Goal: Information Seeking & Learning: Check status

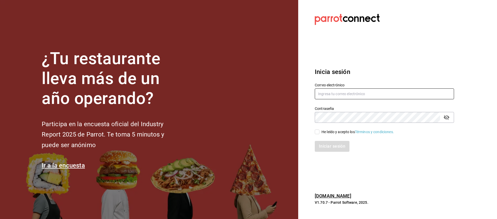
click at [368, 92] on input "text" at bounding box center [384, 94] width 139 height 11
type input "snacks.monterrey@inari comedore.com.mx"
click at [336, 128] on div "He leído y acepto los Términos y condiciones." at bounding box center [382, 129] width 146 height 12
click at [314, 130] on div "He leído y acepto los Términos y condiciones." at bounding box center [382, 129] width 146 height 12
click at [319, 133] on input "He leído y acepto los Términos y condiciones." at bounding box center [317, 132] width 5 height 5
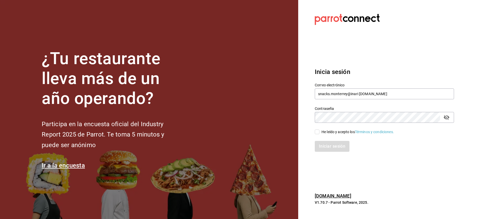
checkbox input "true"
click at [330, 146] on button "Iniciar sesión" at bounding box center [332, 146] width 35 height 11
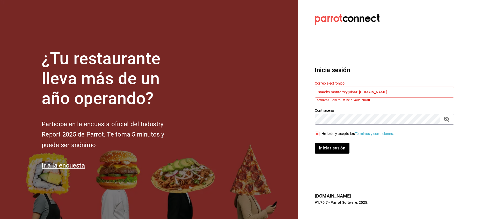
click at [374, 94] on input "snacks.monterrey@inari comedore.com.mx" at bounding box center [384, 92] width 139 height 11
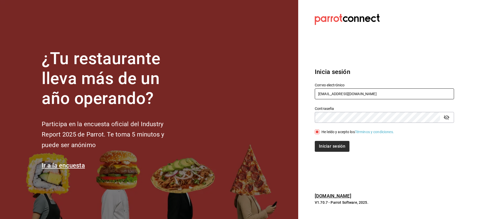
type input "snacks.monterrey@inaricomedores.com.mx"
click at [335, 143] on button "Iniciar sesión" at bounding box center [332, 146] width 35 height 11
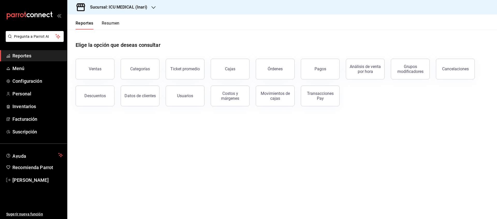
click at [223, 79] on div "Cajas" at bounding box center [227, 66] width 45 height 27
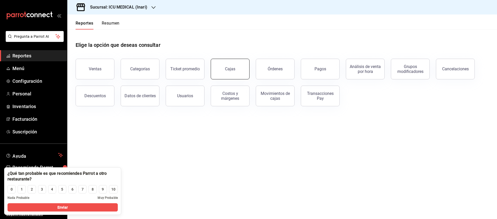
click at [239, 68] on link "Cajas" at bounding box center [230, 69] width 39 height 21
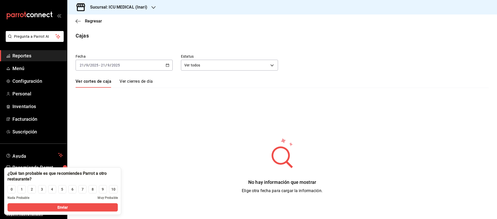
click at [152, 9] on icon "button" at bounding box center [154, 7] width 4 height 4
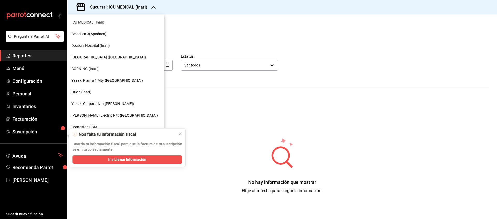
click at [104, 81] on span "Yazaki Planta 1 Mty (Inari)" at bounding box center [106, 80] width 71 height 5
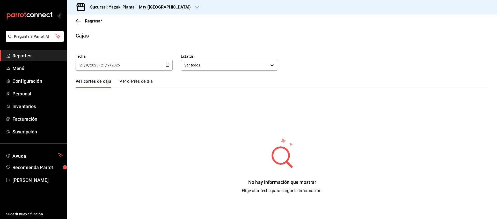
click at [167, 67] on \(Stroke\) "button" at bounding box center [167, 65] width 3 height 3
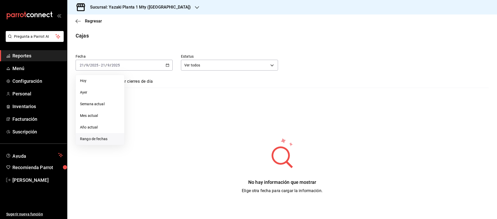
click at [106, 137] on span "Rango de fechas" at bounding box center [100, 138] width 40 height 5
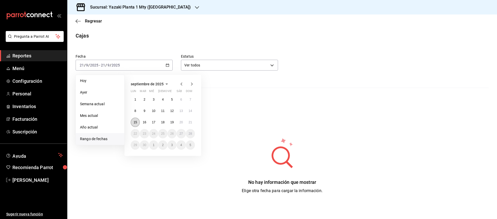
click at [135, 124] on abbr "15" at bounding box center [135, 123] width 3 height 4
click at [196, 126] on div "septiembre de 2025 lun mar mié jue vie sáb dom 1 2 3 4 5 6 7 8 9 10 11 12 13 14…" at bounding box center [163, 115] width 77 height 81
click at [191, 121] on abbr "21" at bounding box center [190, 123] width 3 height 4
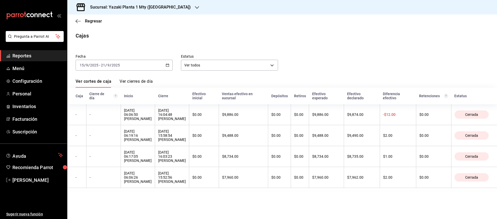
click at [109, 77] on div "Fecha 2025-09-15 15 / 9 / 2025 - 2025-09-21 21 / 9 / 2025 Estatus Ver todos ALL…" at bounding box center [282, 119] width 413 height 142
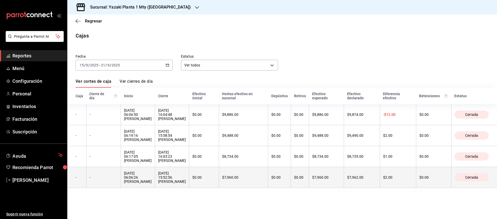
click at [219, 185] on th "$0.00" at bounding box center [204, 177] width 30 height 21
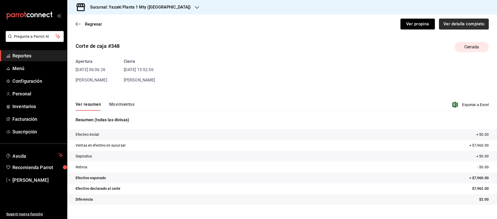
click at [459, 25] on button "Ver detalle completo" at bounding box center [464, 24] width 50 height 11
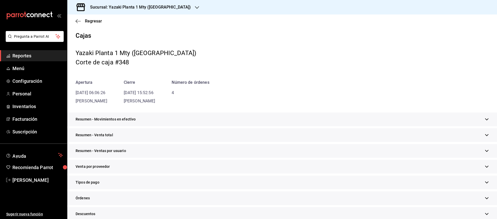
click at [91, 186] on div "Tipos de pago" at bounding box center [282, 183] width 430 height 14
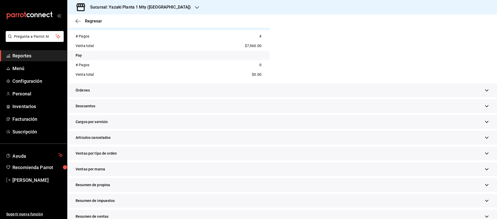
scroll to position [216, 0]
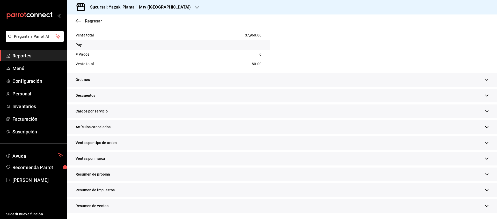
click at [92, 19] on span "Regresar" at bounding box center [93, 21] width 17 height 5
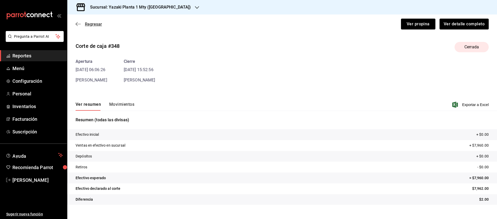
click at [94, 26] on span "Regresar" at bounding box center [93, 24] width 17 height 5
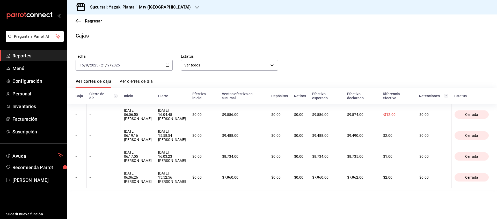
click at [167, 10] on div "Sucursal: Yazaki Planta 1 Mty (Inari)" at bounding box center [136, 7] width 130 height 15
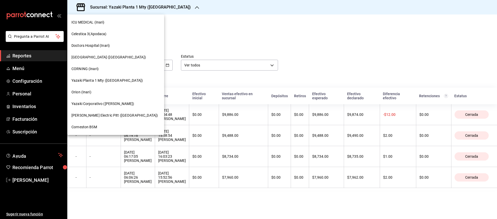
click at [90, 93] on span "Orion (Inari)" at bounding box center [81, 92] width 20 height 5
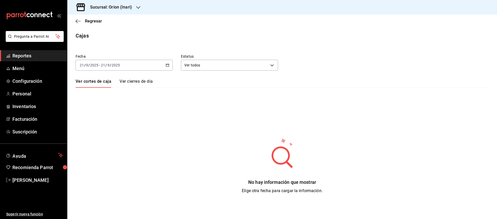
click at [170, 67] on div "[DATE] [DATE] - [DATE] [DATE]" at bounding box center [124, 65] width 97 height 11
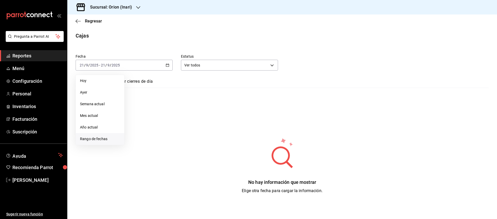
click at [90, 141] on span "Rango de fechas" at bounding box center [100, 138] width 40 height 5
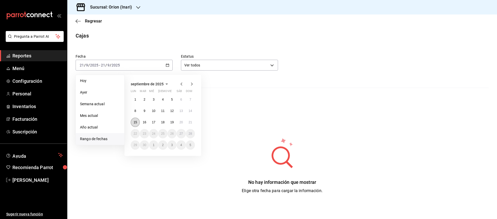
click at [136, 121] on abbr "15" at bounding box center [135, 123] width 3 height 4
click at [191, 121] on abbr "21" at bounding box center [190, 123] width 3 height 4
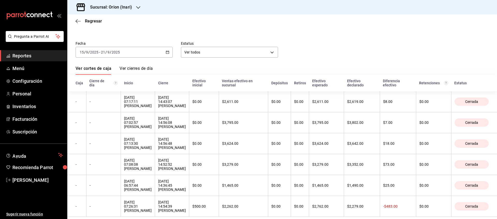
scroll to position [26, 0]
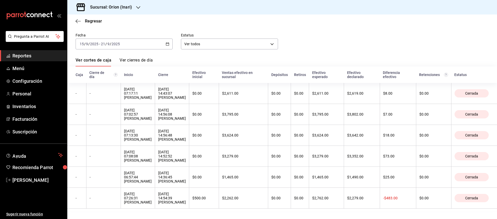
click at [139, 12] on div "Sucursal: Orion (Inari)" at bounding box center [106, 7] width 71 height 15
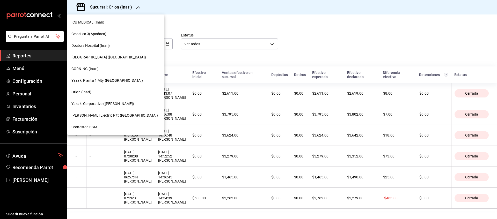
click at [103, 130] on div "Corneston BSM" at bounding box center [115, 127] width 97 height 12
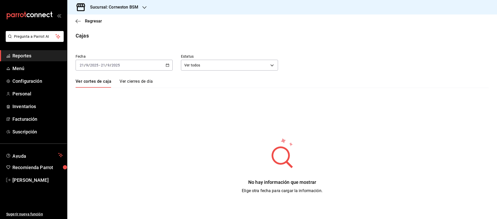
click at [168, 67] on div "[DATE] [DATE] - [DATE] [DATE]" at bounding box center [124, 65] width 97 height 11
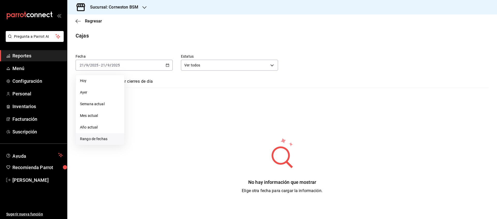
click at [101, 143] on li "Rango de fechas" at bounding box center [100, 139] width 48 height 12
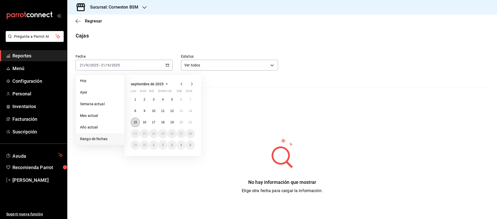
click at [134, 122] on abbr "15" at bounding box center [135, 123] width 3 height 4
click at [196, 125] on div "septiembre de 2025 lun mar mié jue vie sáb dom 1 2 3 4 5 6 7 8 9 10 11 12 13 14…" at bounding box center [163, 115] width 77 height 81
click at [189, 123] on abbr "21" at bounding box center [190, 123] width 3 height 4
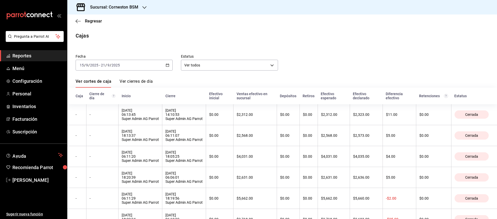
drag, startPoint x: 131, startPoint y: 72, endPoint x: 291, endPoint y: 57, distance: 161.3
click at [291, 57] on div "Fecha 2025-09-15 15 / 9 / 2025 - 2025-09-21 21 / 9 / 2025 Estatus Ver todos ALL" at bounding box center [278, 58] width 422 height 25
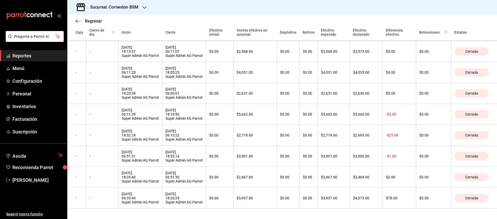
scroll to position [101, 0]
drag, startPoint x: 207, startPoint y: 72, endPoint x: 290, endPoint y: 32, distance: 92.2
click at [290, 32] on div "Depósitos" at bounding box center [288, 32] width 17 height 4
click at [309, 20] on div "Regresar" at bounding box center [282, 21] width 430 height 13
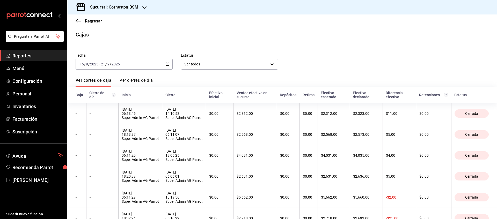
scroll to position [0, 0]
click at [145, 10] on div "Sucursal: Corneston BSM" at bounding box center [109, 7] width 77 height 15
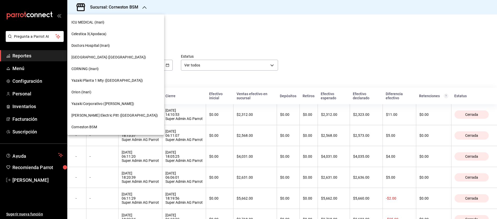
click at [100, 114] on span "Schneider Electric Pitt (Apodaca)" at bounding box center [114, 115] width 87 height 5
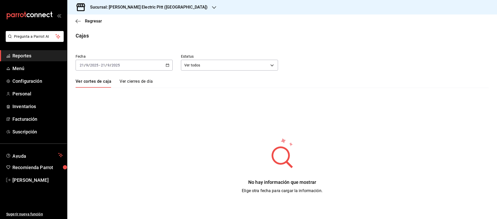
click at [165, 64] on div "[DATE] [DATE] - [DATE] [DATE]" at bounding box center [124, 65] width 97 height 11
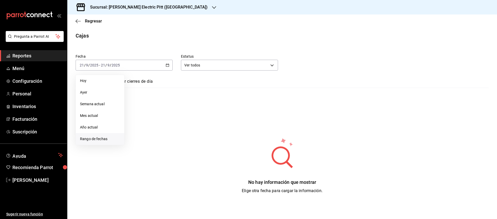
click at [110, 144] on li "Rango de fechas" at bounding box center [100, 139] width 48 height 12
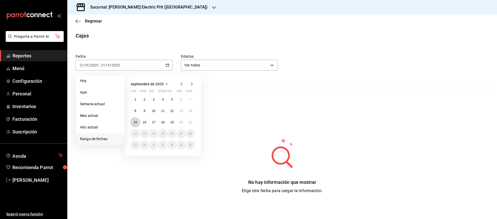
click at [138, 123] on button "15" at bounding box center [135, 122] width 9 height 9
click at [197, 125] on div "septiembre de 2025 lun mar mié jue vie sáb dom 1 2 3 4 5 6 7 8 9 10 11 12 13 14…" at bounding box center [163, 115] width 77 height 81
click at [192, 125] on button "21" at bounding box center [190, 122] width 9 height 9
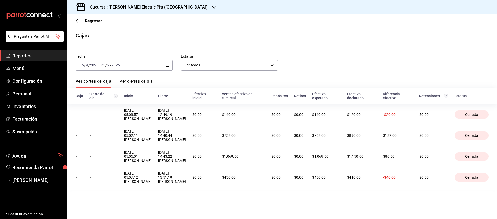
click at [212, 10] on div at bounding box center [214, 7] width 4 height 5
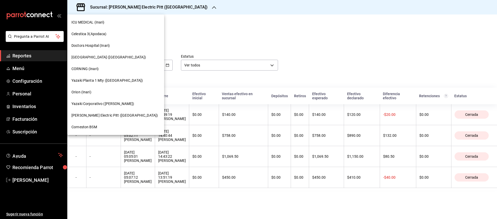
click at [98, 65] on div "CORNING (Inari)" at bounding box center [115, 69] width 97 height 12
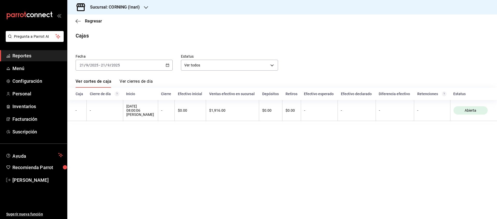
click at [99, 71] on div "Fecha 2025-09-21 21 / 9 / 2025 - 2025-09-21 21 / 9 / 2025 Estatus Ver todos ALL…" at bounding box center [282, 85] width 413 height 75
click at [147, 10] on div "Sucursal: CORNING (Inari)" at bounding box center [110, 7] width 79 height 15
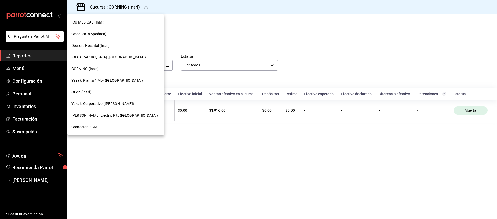
click at [176, 26] on div at bounding box center [248, 109] width 497 height 219
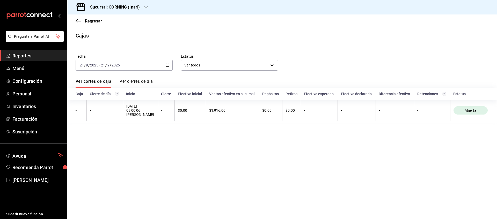
click at [167, 69] on div "[DATE] [DATE] - [DATE] [DATE]" at bounding box center [124, 65] width 97 height 11
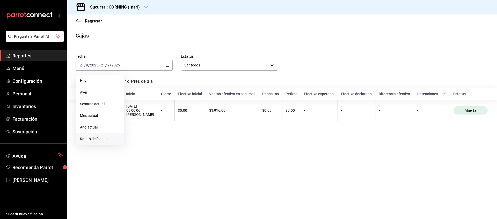
click at [107, 135] on li "Rango de fechas" at bounding box center [100, 139] width 48 height 12
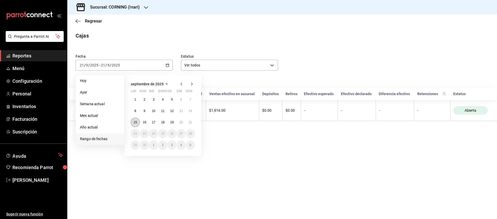
click at [137, 119] on button "15" at bounding box center [135, 122] width 9 height 9
click at [192, 125] on button "21" at bounding box center [190, 122] width 9 height 9
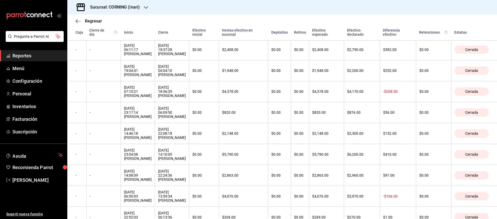
scroll to position [129, 0]
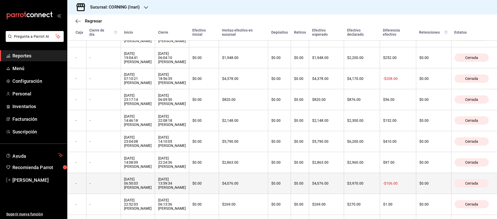
click at [309, 192] on th "$0.00" at bounding box center [300, 183] width 18 height 21
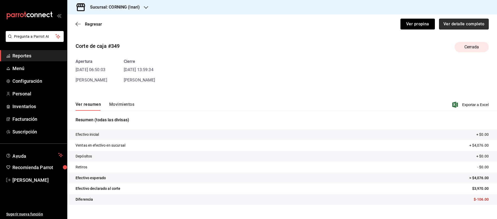
click at [473, 26] on button "Ver detalle completo" at bounding box center [464, 24] width 50 height 11
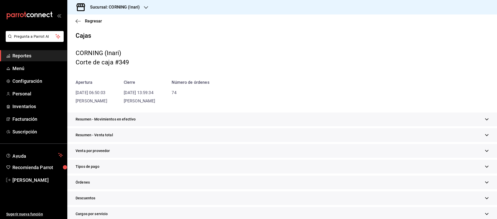
scroll to position [13, 0]
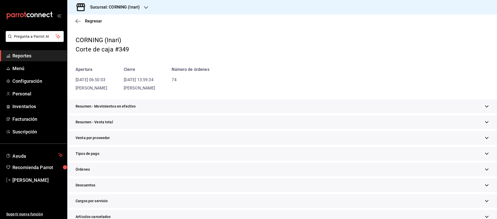
click at [99, 153] on span "Tipos de pago" at bounding box center [88, 153] width 24 height 5
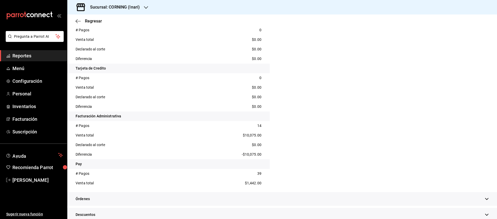
scroll to position [285, 0]
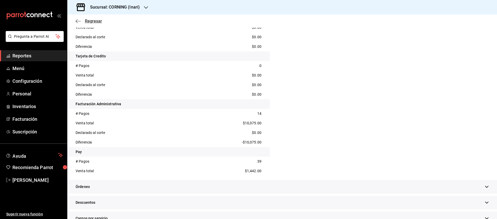
click at [91, 22] on span "Regresar" at bounding box center [93, 21] width 17 height 5
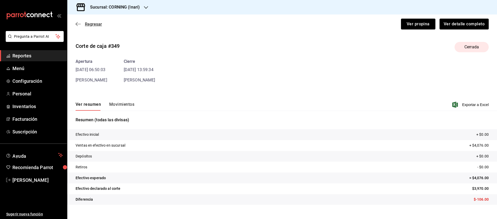
click at [93, 26] on span "Regresar" at bounding box center [93, 24] width 17 height 5
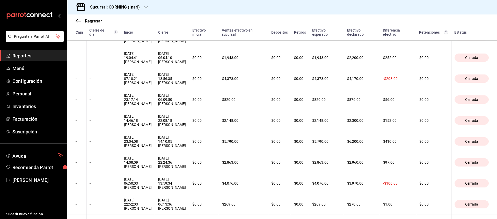
scroll to position [129, 0]
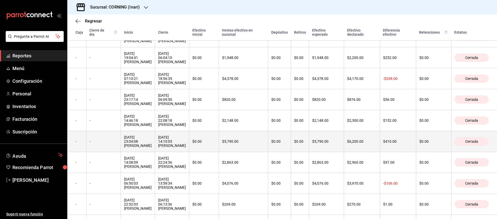
click at [370, 152] on th "$6,200.00" at bounding box center [362, 141] width 36 height 21
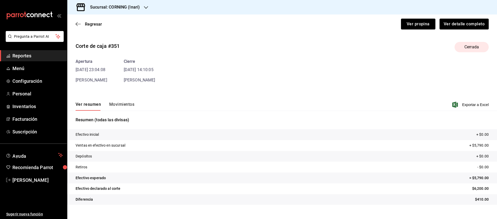
click at [271, 2] on div "Sucursal: CORNING (Inari)" at bounding box center [282, 7] width 430 height 15
click at [279, 6] on div "Sucursal: CORNING (Inari)" at bounding box center [282, 7] width 430 height 15
click at [92, 22] on span "Regresar" at bounding box center [93, 24] width 17 height 5
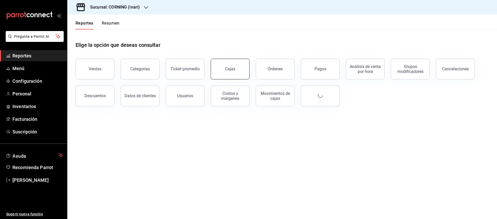
click at [229, 75] on link "Cajas" at bounding box center [230, 69] width 39 height 21
click at [229, 75] on html "Pregunta a Parrot AI Reportes Menú Configuración Personal Inventarios Facturaci…" at bounding box center [248, 109] width 497 height 219
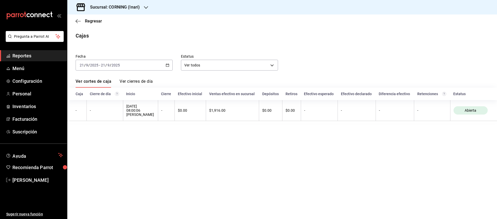
click at [171, 66] on div "[DATE] [DATE] - [DATE] [DATE]" at bounding box center [124, 65] width 97 height 11
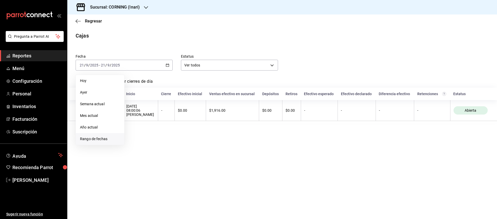
click at [96, 139] on span "Rango de fechas" at bounding box center [100, 138] width 40 height 5
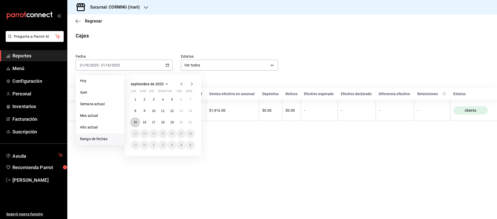
click at [136, 125] on button "15" at bounding box center [135, 122] width 9 height 9
click at [190, 124] on button "21" at bounding box center [190, 122] width 9 height 9
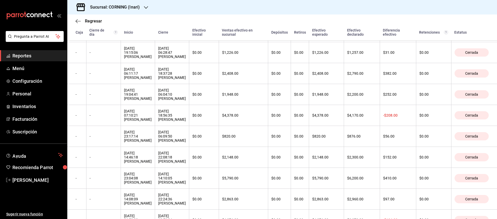
scroll to position [91, 0]
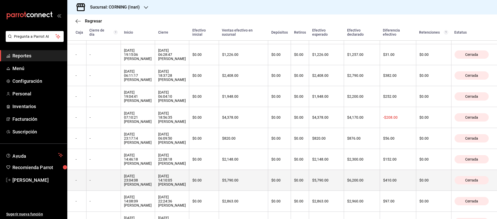
click at [268, 186] on th "$5,790.00" at bounding box center [243, 180] width 49 height 21
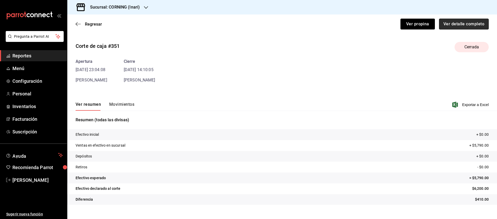
click at [463, 26] on button "Ver detalle completo" at bounding box center [464, 24] width 50 height 11
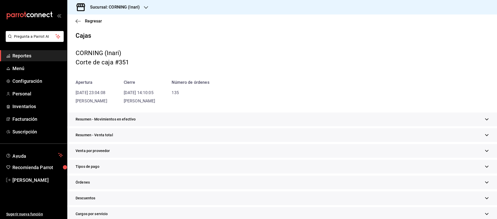
scroll to position [13, 0]
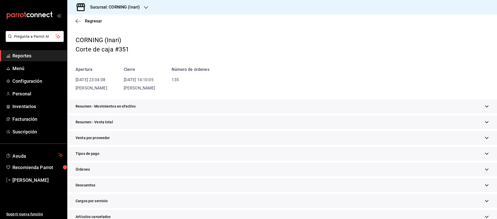
click at [84, 154] on span "Tipos de pago" at bounding box center [88, 153] width 24 height 5
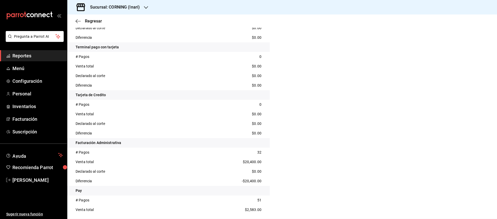
scroll to position [272, 0]
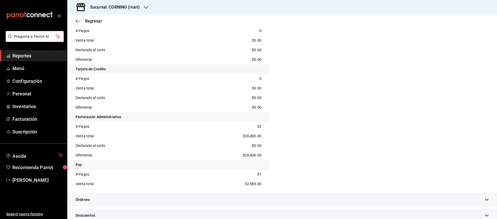
click at [97, 27] on div "Regresar" at bounding box center [282, 21] width 430 height 13
click at [96, 22] on span "Regresar" at bounding box center [93, 21] width 17 height 5
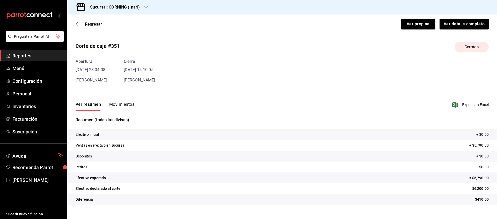
click at [96, 22] on span "Regresar" at bounding box center [93, 24] width 17 height 5
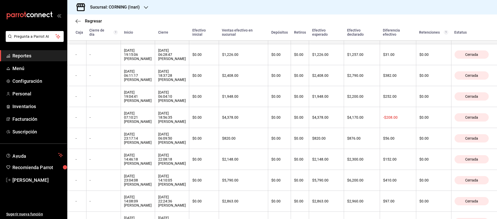
scroll to position [104, 0]
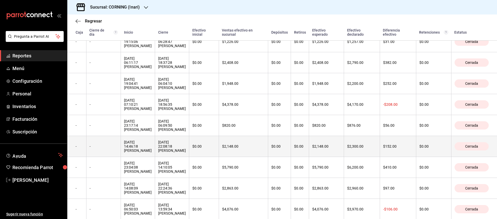
click at [409, 157] on th "$152.00" at bounding box center [398, 146] width 36 height 21
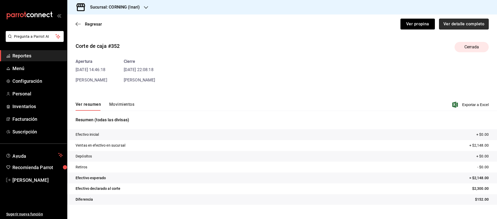
click at [460, 25] on button "Ver detalle completo" at bounding box center [464, 24] width 50 height 11
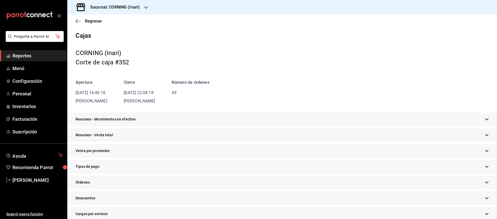
click at [96, 167] on span "Tipos de pago" at bounding box center [88, 166] width 24 height 5
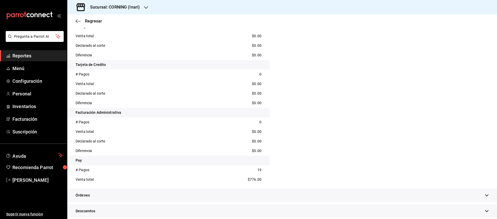
scroll to position [293, 0]
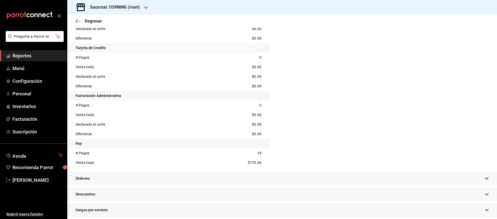
click at [89, 25] on div "Regresar" at bounding box center [282, 21] width 430 height 13
click at [100, 23] on span "Regresar" at bounding box center [93, 21] width 17 height 5
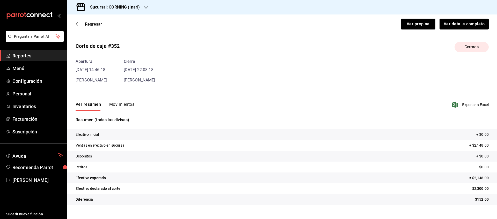
click at [100, 23] on span "Regresar" at bounding box center [93, 24] width 17 height 5
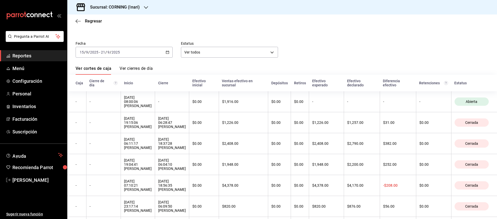
scroll to position [26, 0]
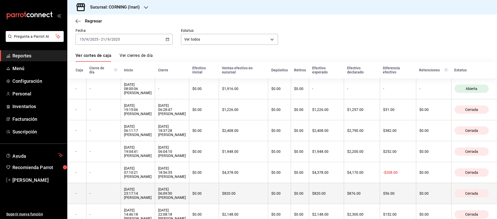
click at [409, 204] on th "$56.00" at bounding box center [398, 193] width 36 height 21
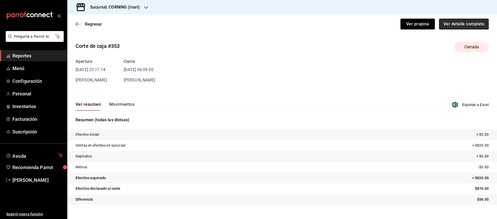
click at [475, 26] on button "Ver detalle completo" at bounding box center [464, 24] width 50 height 11
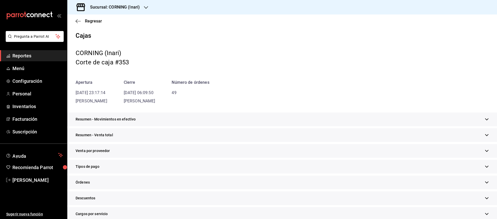
click at [96, 170] on div "Tipos de pago" at bounding box center [282, 167] width 430 height 14
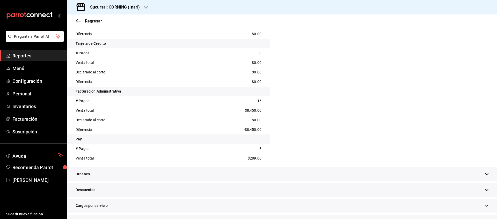
scroll to position [324, 0]
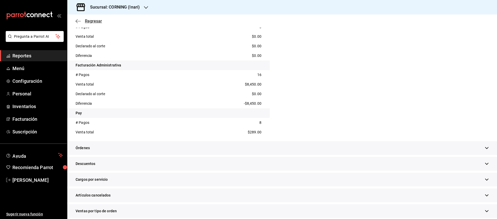
click at [92, 21] on span "Regresar" at bounding box center [93, 21] width 17 height 5
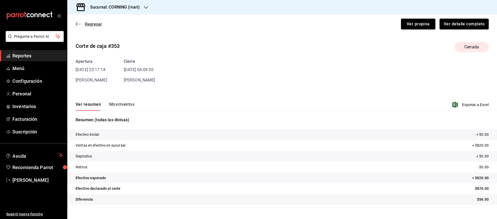
click at [90, 22] on span "Regresar" at bounding box center [93, 24] width 17 height 5
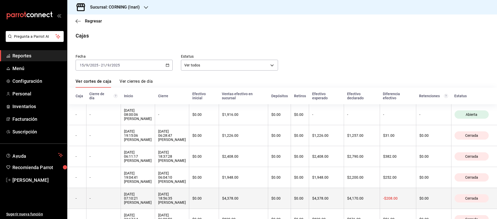
click at [368, 200] on th "$4,170.00" at bounding box center [362, 198] width 36 height 21
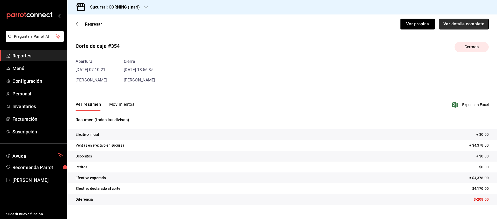
click at [454, 23] on button "Ver detalle completo" at bounding box center [464, 24] width 50 height 11
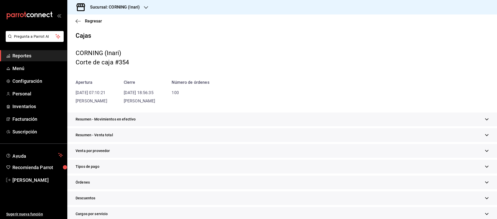
click at [92, 168] on span "Tipos de pago" at bounding box center [88, 166] width 24 height 5
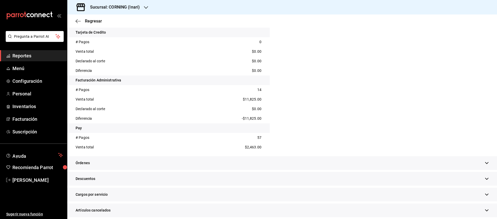
scroll to position [311, 0]
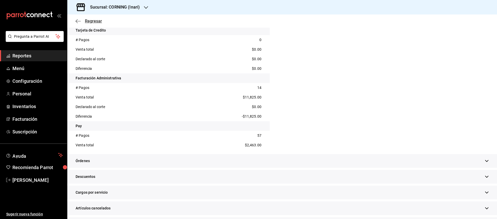
click at [93, 20] on span "Regresar" at bounding box center [93, 21] width 17 height 5
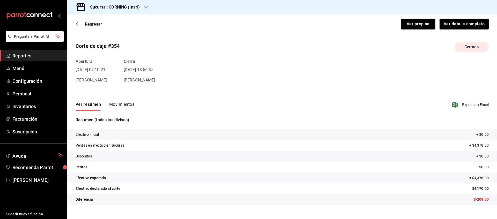
click at [93, 20] on div "Regresar Ver propina Ver detalle completo" at bounding box center [282, 24] width 430 height 19
click at [96, 29] on div "Regresar Ver propina Ver detalle completo" at bounding box center [282, 24] width 430 height 19
click at [95, 26] on span "Regresar" at bounding box center [93, 24] width 17 height 5
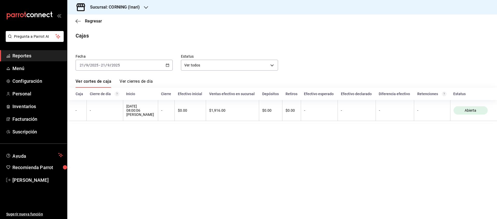
click at [169, 66] on icon "button" at bounding box center [168, 65] width 4 height 4
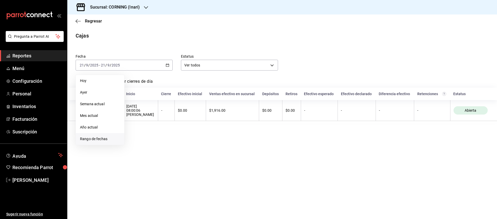
click at [112, 140] on span "Rango de fechas" at bounding box center [100, 138] width 40 height 5
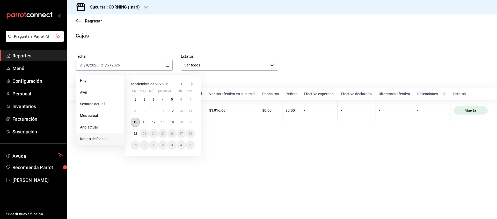
click at [135, 123] on abbr "15" at bounding box center [135, 123] width 3 height 4
click at [193, 119] on button "21" at bounding box center [190, 122] width 9 height 9
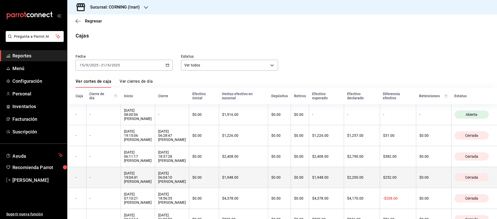
click at [408, 180] on th "$252.00" at bounding box center [398, 177] width 36 height 21
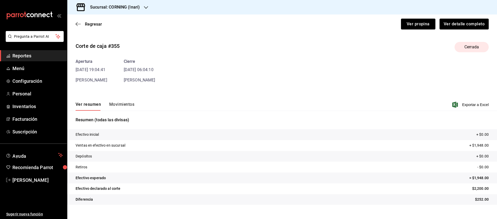
click at [472, 18] on div "Regresar Ver propina Ver detalle completo" at bounding box center [282, 24] width 430 height 19
click at [474, 25] on button "Ver detalle completo" at bounding box center [464, 24] width 50 height 11
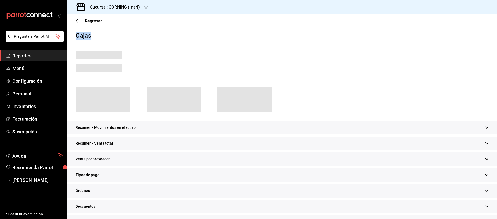
click at [474, 25] on div "Regresar" at bounding box center [282, 21] width 430 height 13
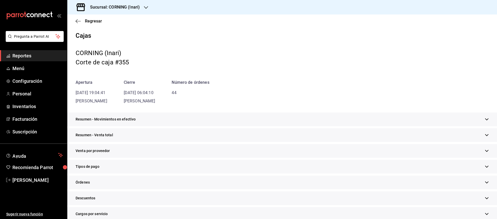
click at [87, 170] on div "Tipos de pago" at bounding box center [282, 167] width 430 height 14
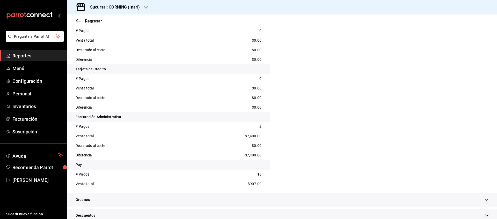
scroll to position [285, 0]
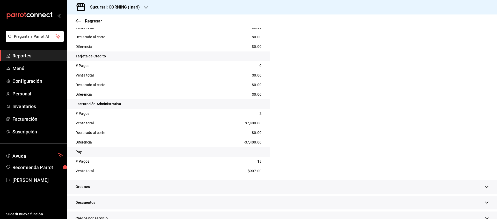
click at [98, 24] on div "Regresar" at bounding box center [282, 21] width 430 height 13
click at [94, 20] on span "Regresar" at bounding box center [93, 21] width 17 height 5
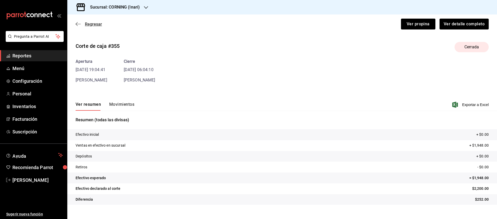
click at [96, 24] on span "Regresar" at bounding box center [93, 24] width 17 height 5
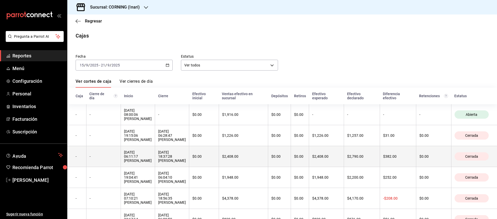
click at [404, 167] on th "$382.00" at bounding box center [398, 156] width 36 height 21
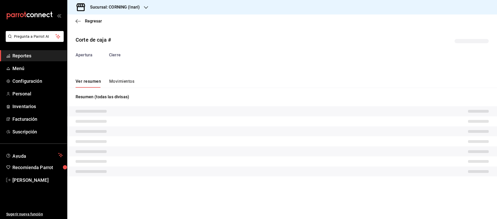
click at [404, 168] on tr at bounding box center [282, 172] width 430 height 10
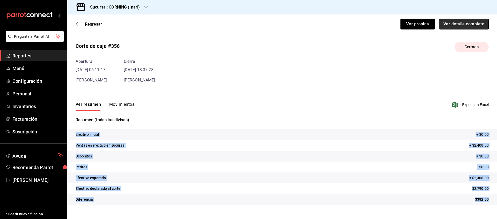
click at [480, 24] on button "Ver detalle completo" at bounding box center [464, 24] width 50 height 11
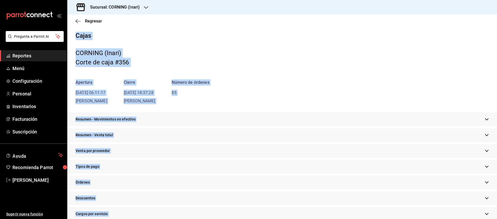
click at [96, 171] on div "Tipos de pago" at bounding box center [282, 167] width 430 height 14
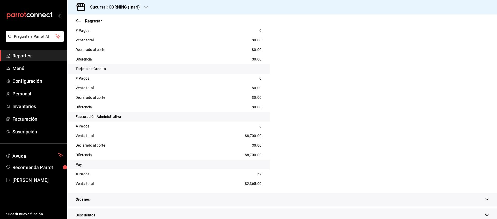
scroll to position [285, 0]
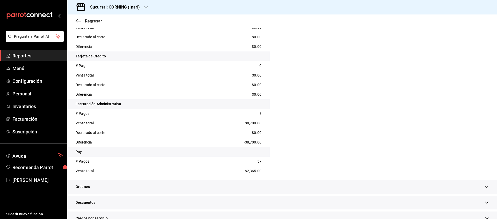
click at [99, 20] on span "Regresar" at bounding box center [93, 21] width 17 height 5
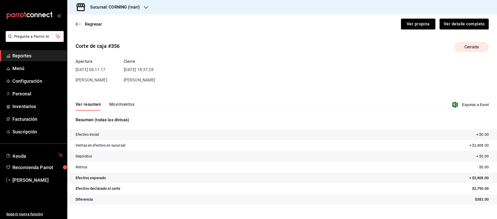
click at [98, 21] on div "Regresar Ver propina Ver detalle completo" at bounding box center [282, 24] width 430 height 19
click at [99, 23] on span "Regresar" at bounding box center [93, 24] width 17 height 5
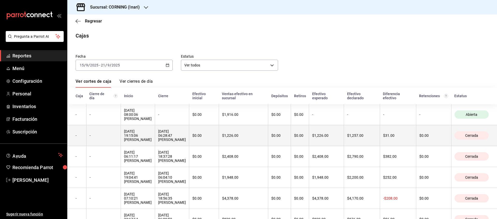
click at [268, 146] on th "$1,226.00" at bounding box center [243, 135] width 49 height 21
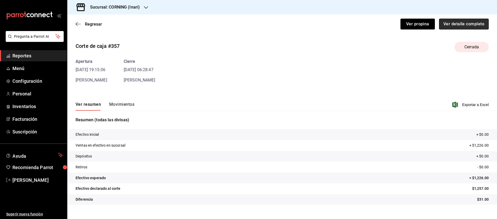
click at [461, 22] on button "Ver detalle completo" at bounding box center [464, 24] width 50 height 11
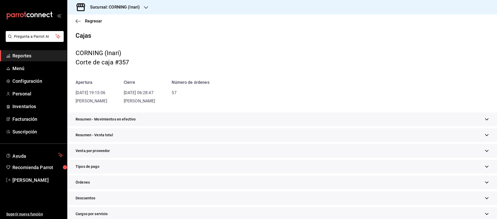
click at [86, 164] on div "Tipos de pago" at bounding box center [282, 167] width 430 height 14
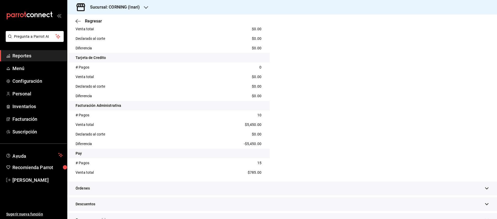
scroll to position [285, 0]
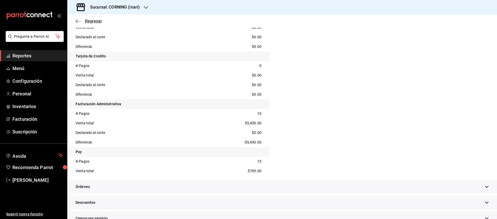
click at [95, 20] on span "Regresar" at bounding box center [93, 21] width 17 height 5
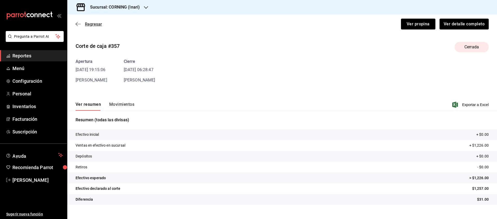
click at [95, 24] on span "Regresar" at bounding box center [93, 24] width 17 height 5
